Goal: Find specific page/section: Find specific page/section

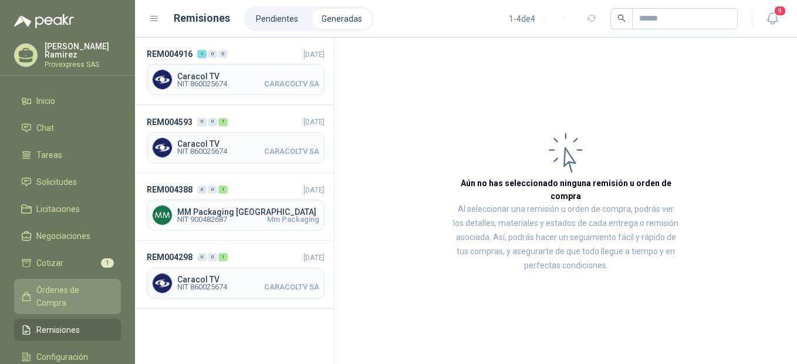
click at [66, 288] on span "Órdenes de Compra" at bounding box center [72, 296] width 73 height 26
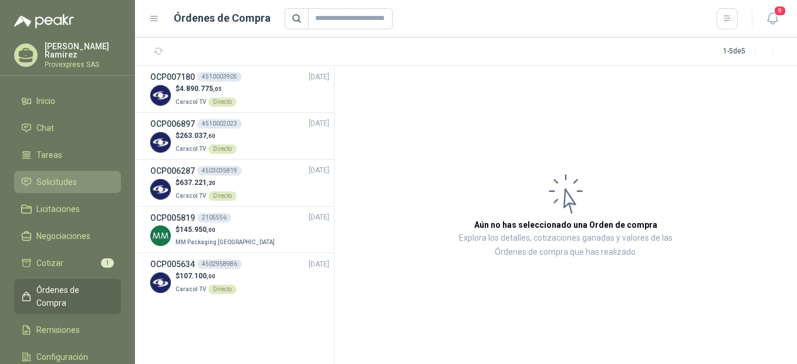
click at [55, 184] on span "Solicitudes" at bounding box center [56, 181] width 40 height 13
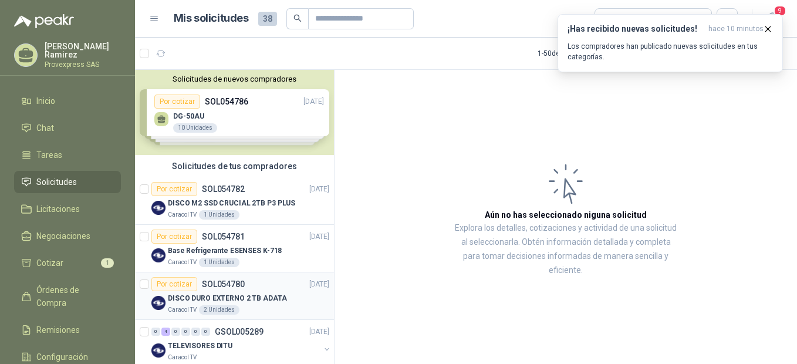
click at [165, 286] on div "Por cotizar" at bounding box center [174, 284] width 46 height 14
